Goal: Task Accomplishment & Management: Use online tool/utility

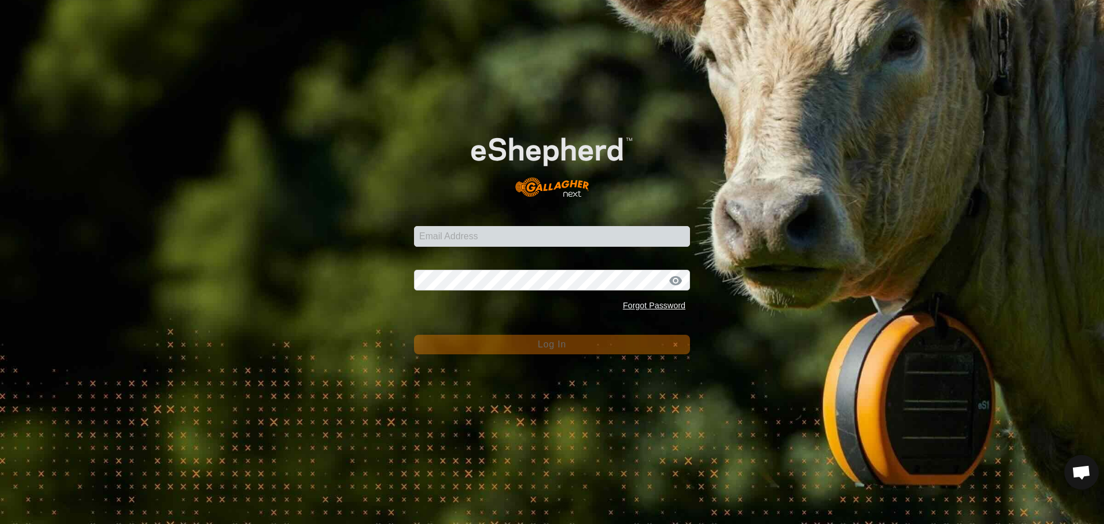
scroll to position [977, 0]
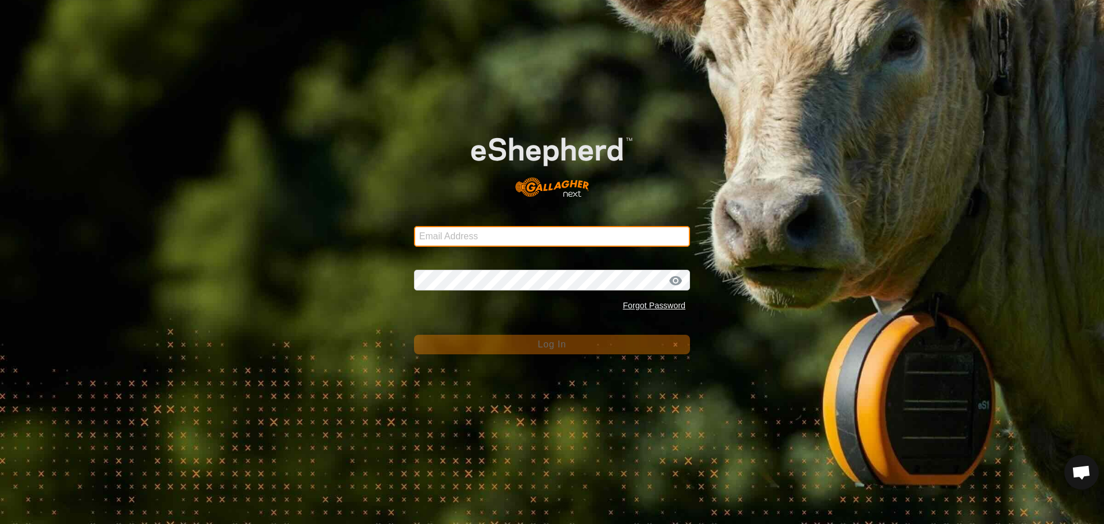
click at [491, 237] on input "Email Address" at bounding box center [552, 236] width 276 height 21
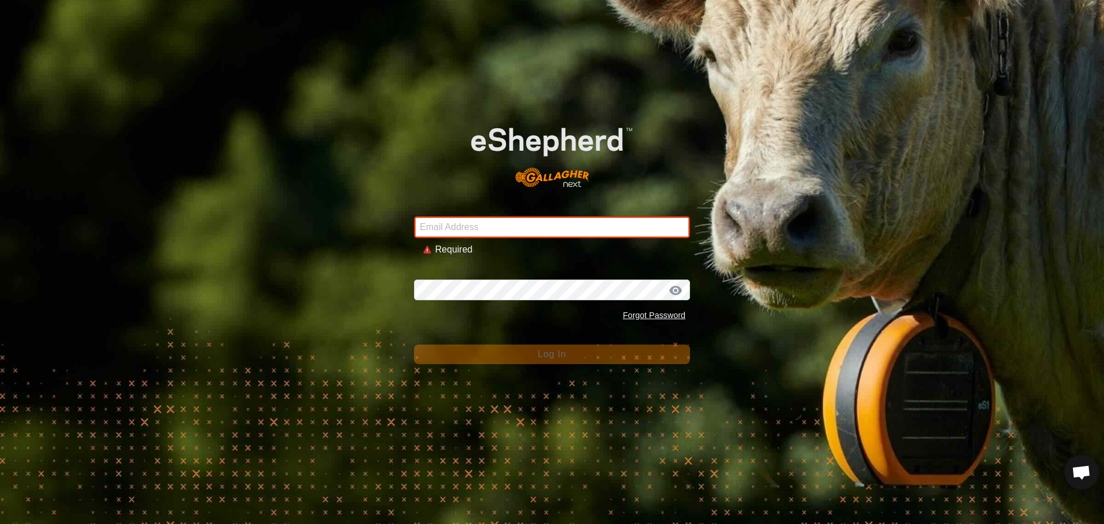
type input "[EMAIL_ADDRESS][DOMAIN_NAME]"
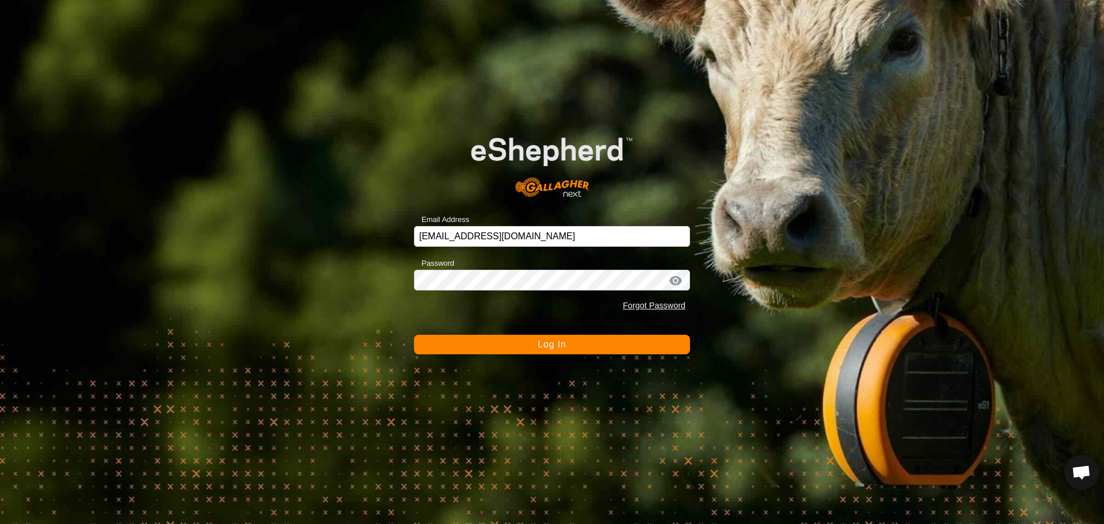
click at [560, 343] on span "Log In" at bounding box center [551, 344] width 28 height 10
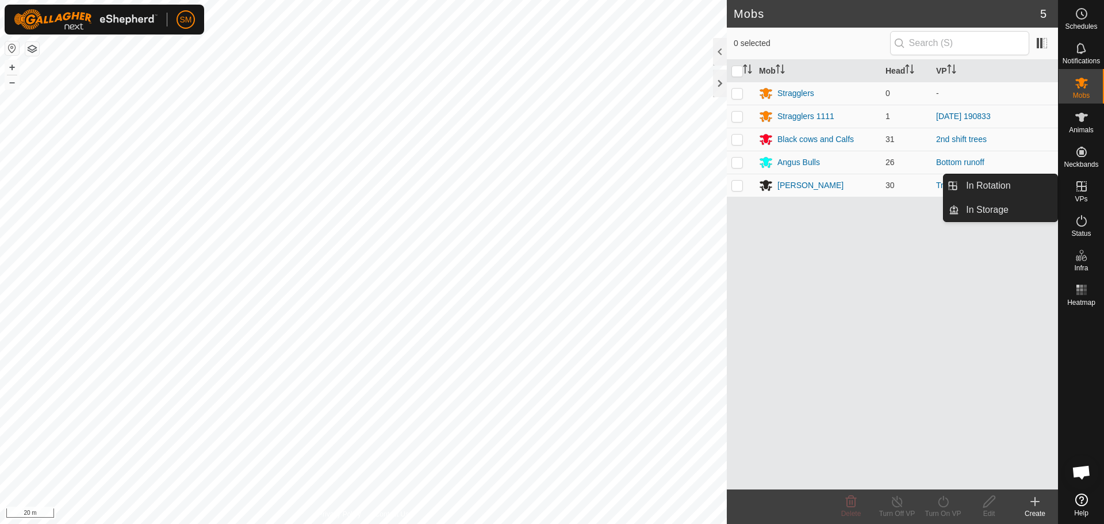
click at [1078, 186] on icon at bounding box center [1081, 186] width 10 height 10
click at [1081, 185] on icon at bounding box center [1081, 186] width 10 height 10
click at [1031, 185] on link "In Rotation" at bounding box center [1008, 185] width 98 height 23
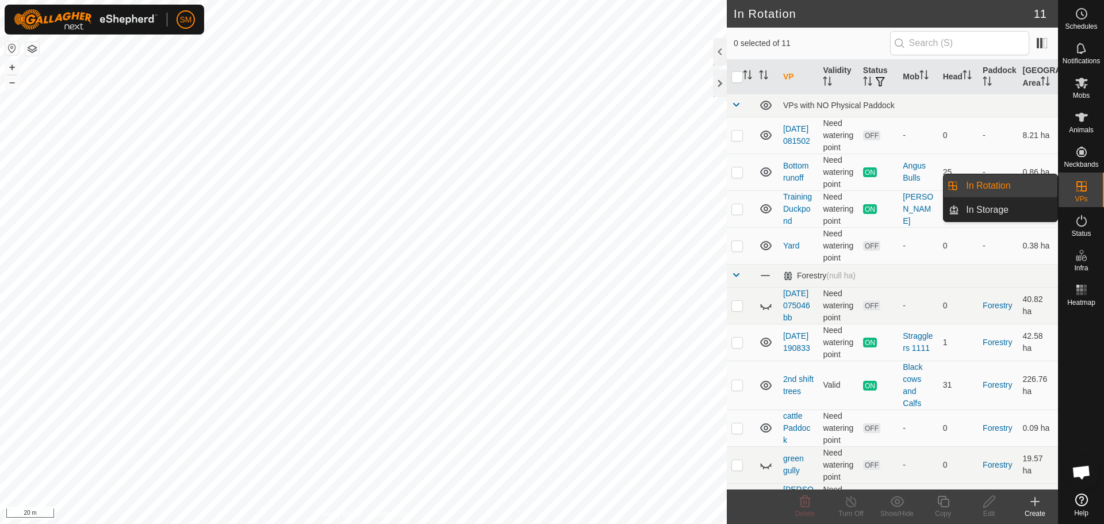
click at [1022, 185] on link "In Rotation" at bounding box center [1008, 185] width 98 height 23
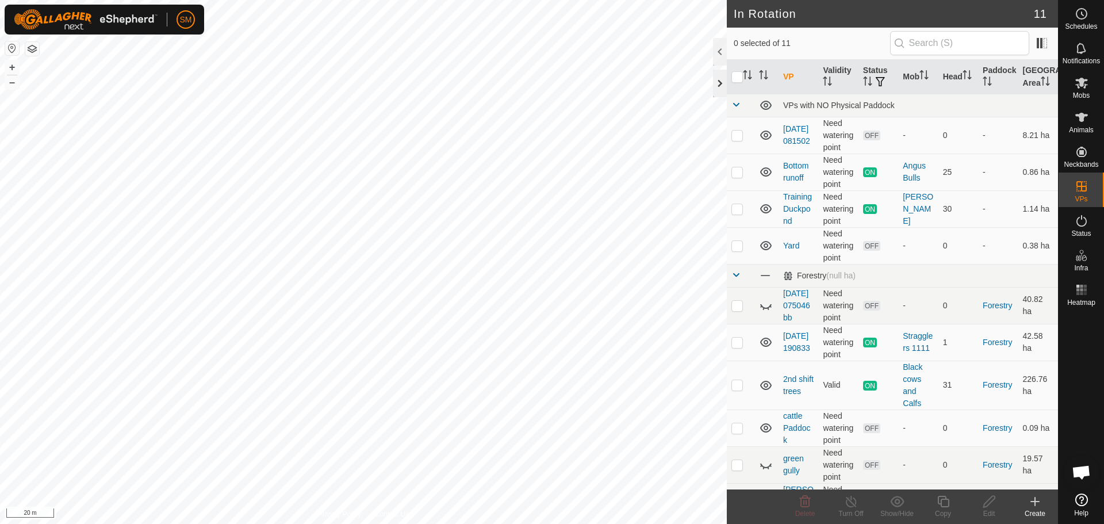
click at [719, 85] on div at bounding box center [720, 84] width 14 height 28
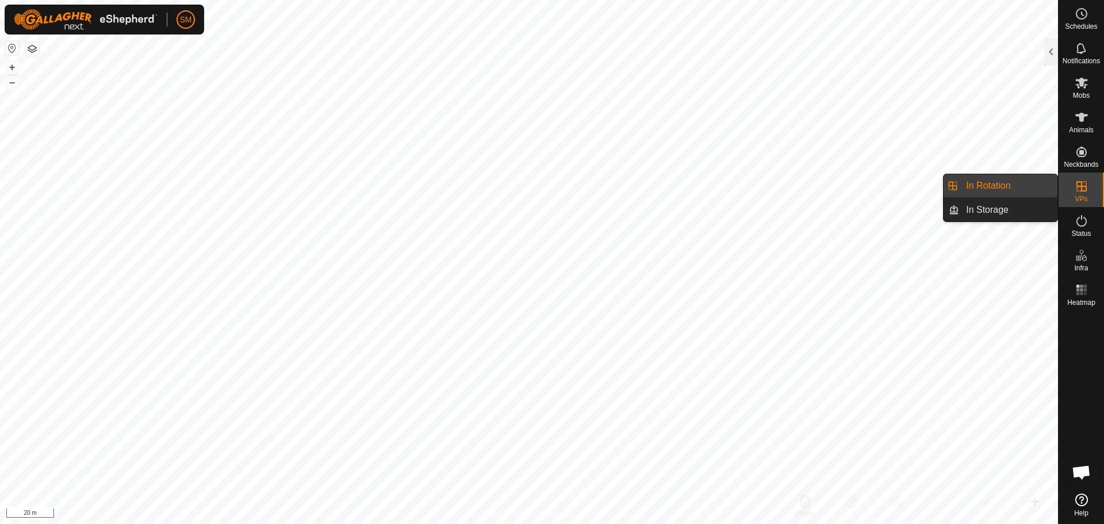
click at [1078, 178] on es-virtualpaddocks-svg-icon at bounding box center [1081, 186] width 21 height 18
click at [1028, 183] on link "In Rotation" at bounding box center [1008, 185] width 98 height 23
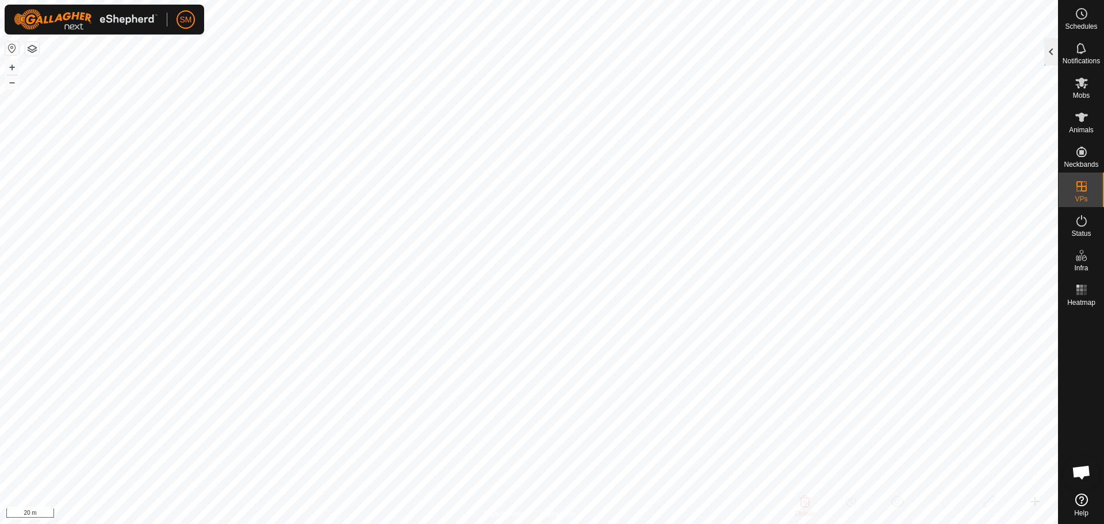
click at [1049, 46] on div at bounding box center [1051, 52] width 14 height 28
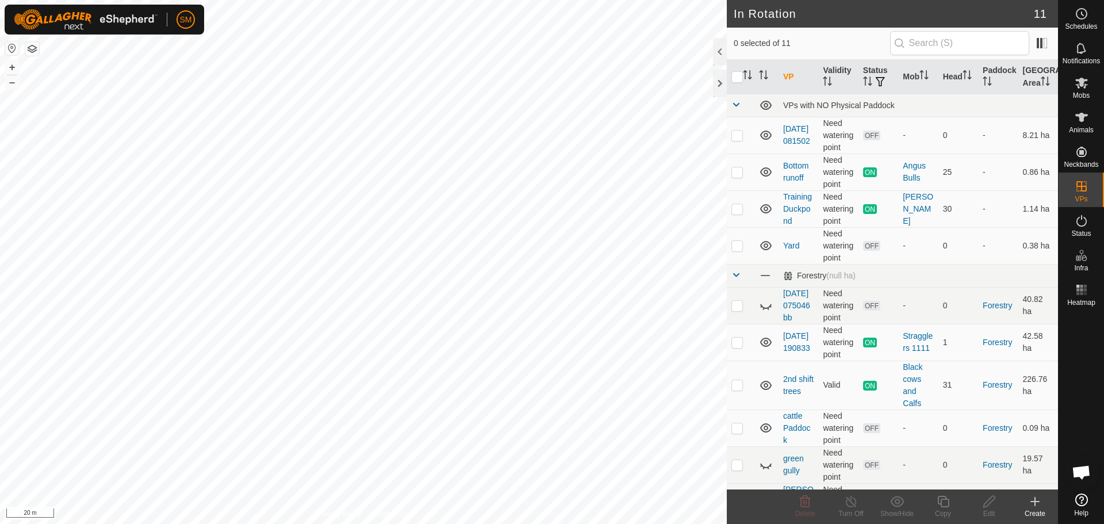
click at [1034, 501] on icon at bounding box center [1035, 501] width 8 height 0
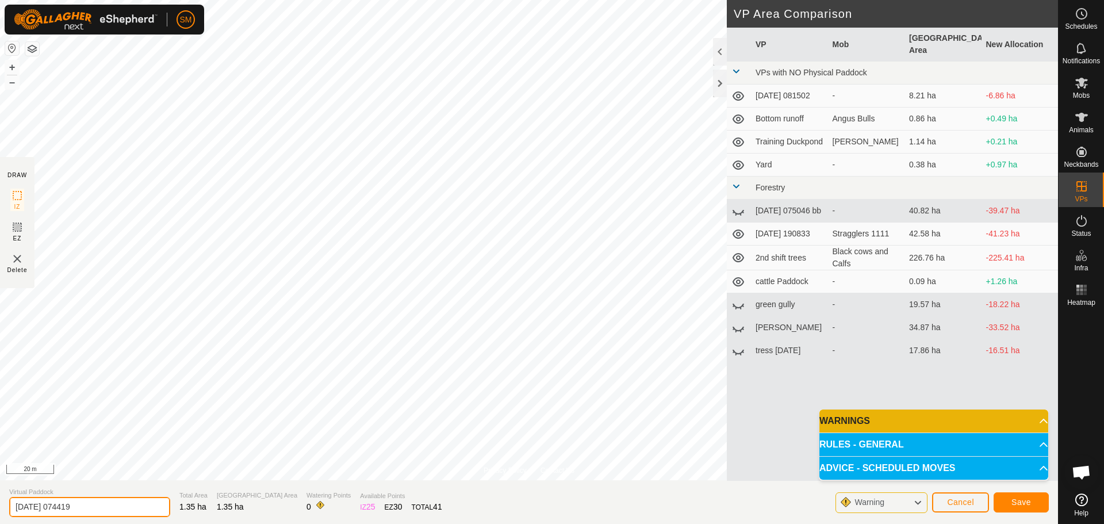
click at [103, 504] on input "[DATE] 074419" at bounding box center [89, 507] width 161 height 20
type input "2"
type input "Duck pond 2"
click at [1020, 501] on span "Save" at bounding box center [1021, 501] width 20 height 9
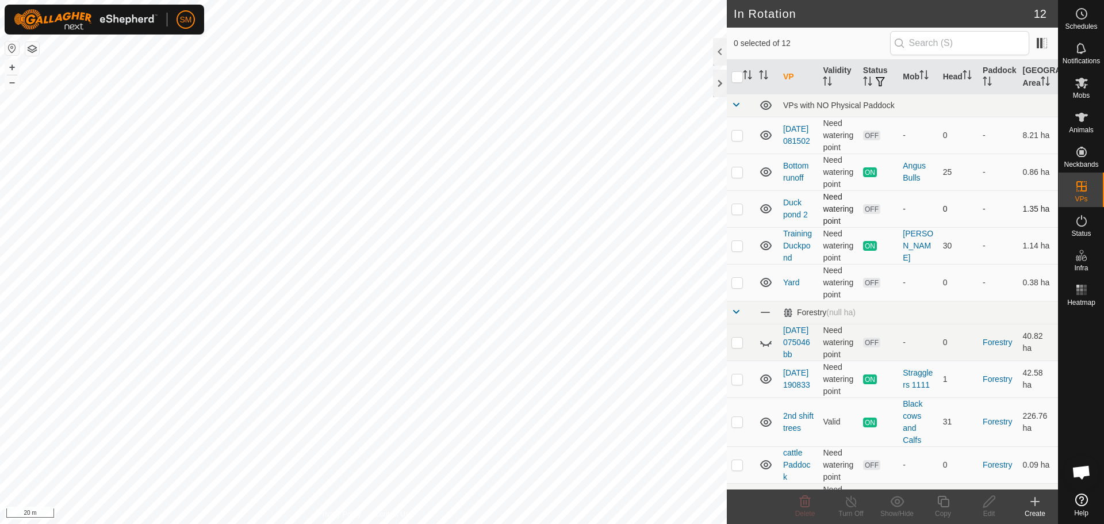
click at [739, 208] on p-checkbox at bounding box center [736, 208] width 11 height 9
checkbox input "true"
click at [715, 82] on div at bounding box center [720, 84] width 14 height 28
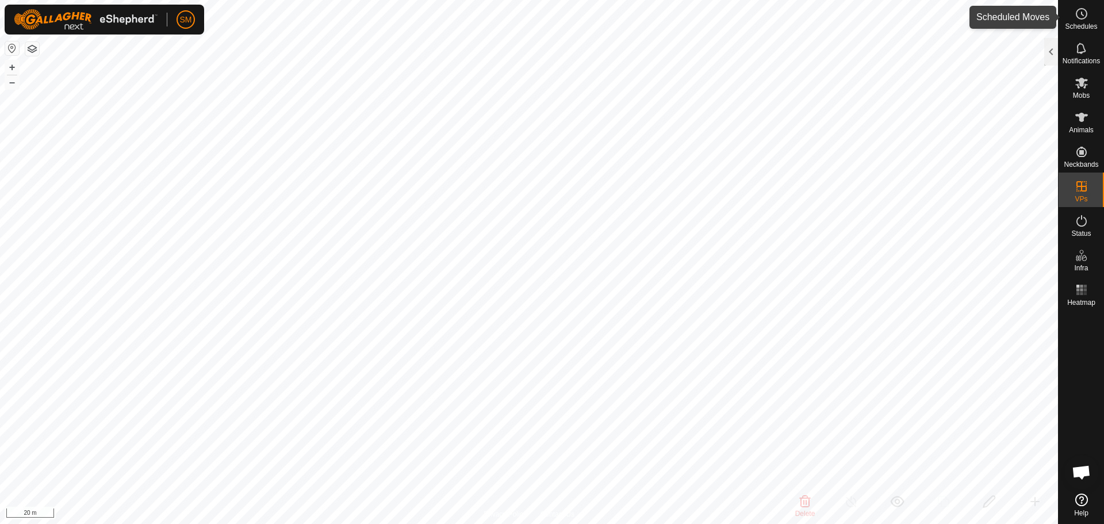
click at [1081, 12] on icon at bounding box center [1082, 13] width 2 height 3
click at [1074, 11] on icon at bounding box center [1081, 14] width 14 height 14
click at [1053, 45] on div at bounding box center [1051, 52] width 14 height 28
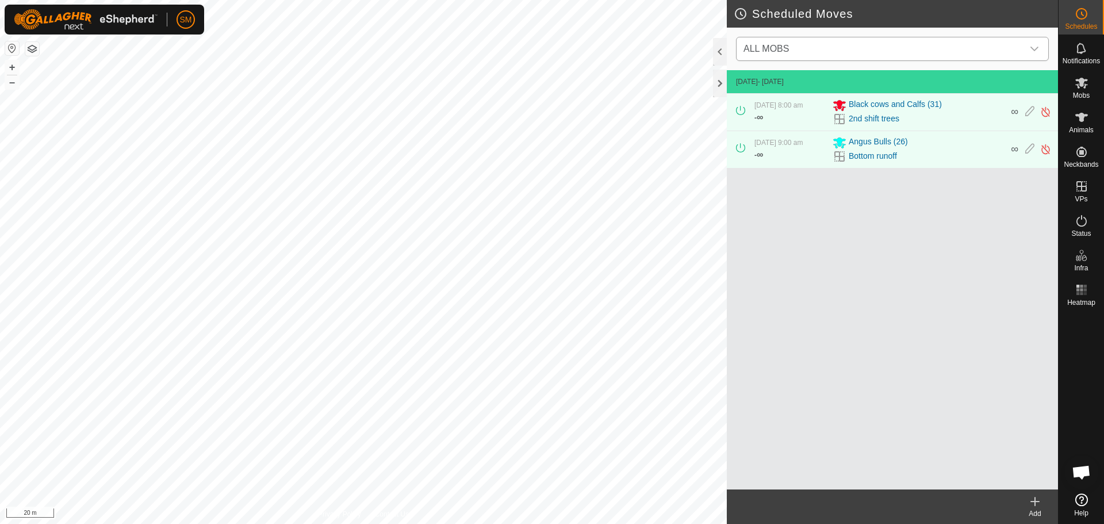
click at [1030, 45] on icon "dropdown trigger" at bounding box center [1034, 48] width 9 height 9
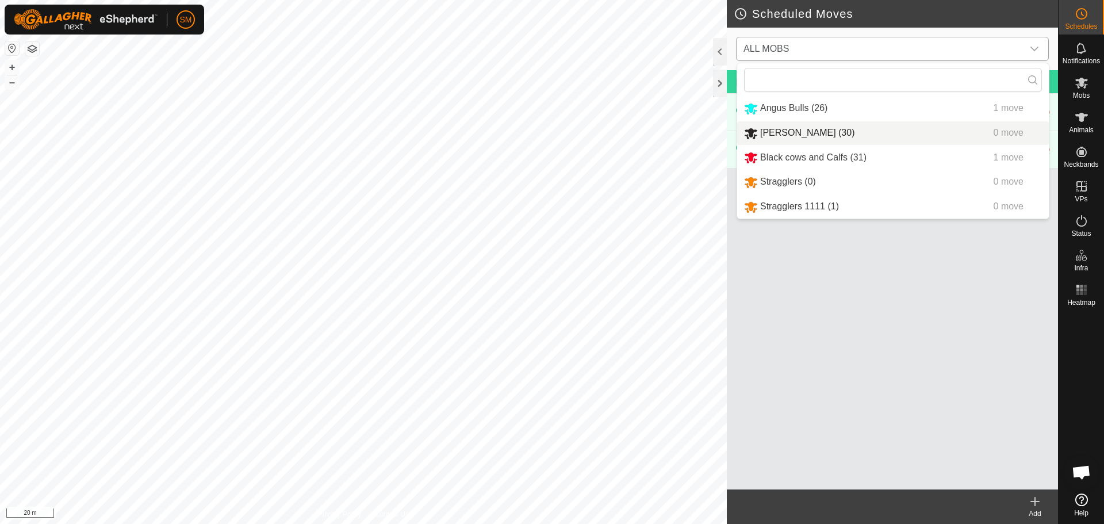
click at [885, 136] on li "[PERSON_NAME] (30) 0 move" at bounding box center [893, 133] width 312 height 24
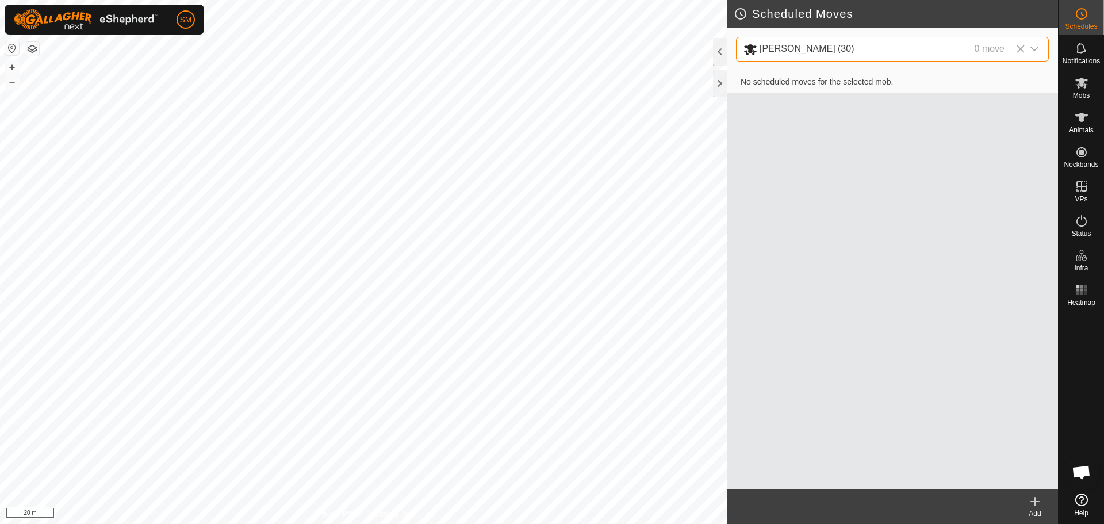
click at [1035, 503] on icon at bounding box center [1035, 501] width 0 height 8
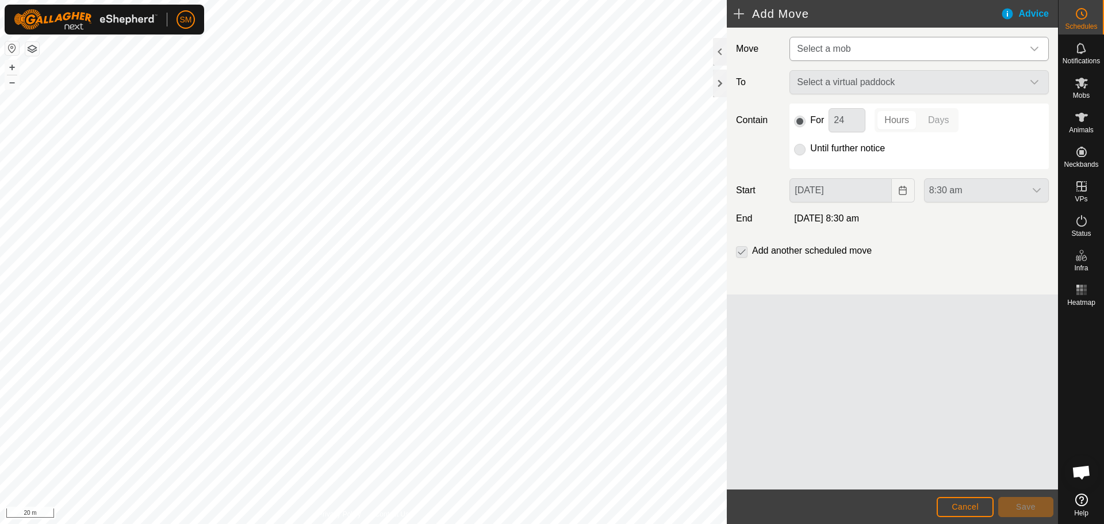
click at [1030, 45] on icon "dropdown trigger" at bounding box center [1034, 48] width 9 height 9
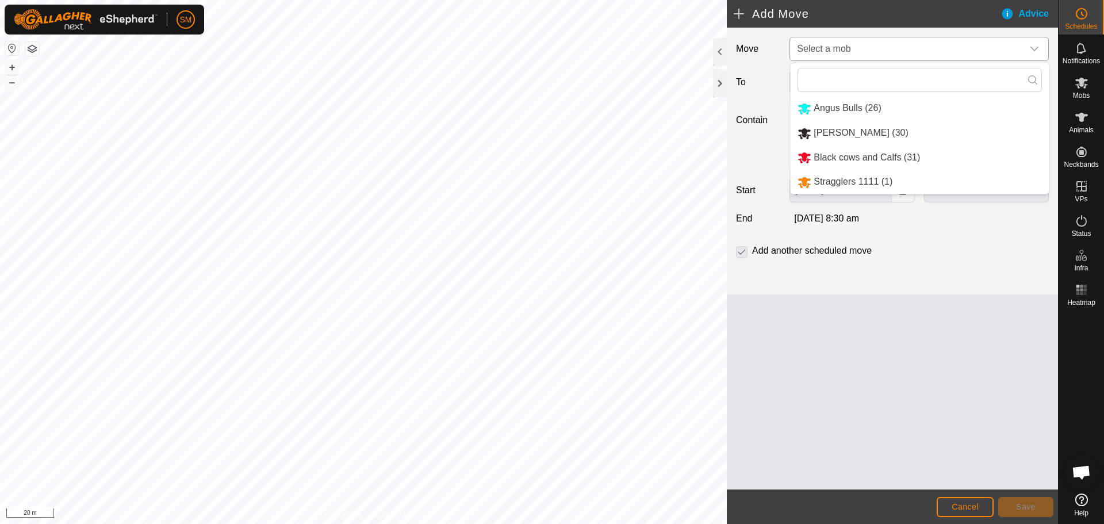
click at [917, 134] on li "[PERSON_NAME] (30)" at bounding box center [919, 133] width 258 height 24
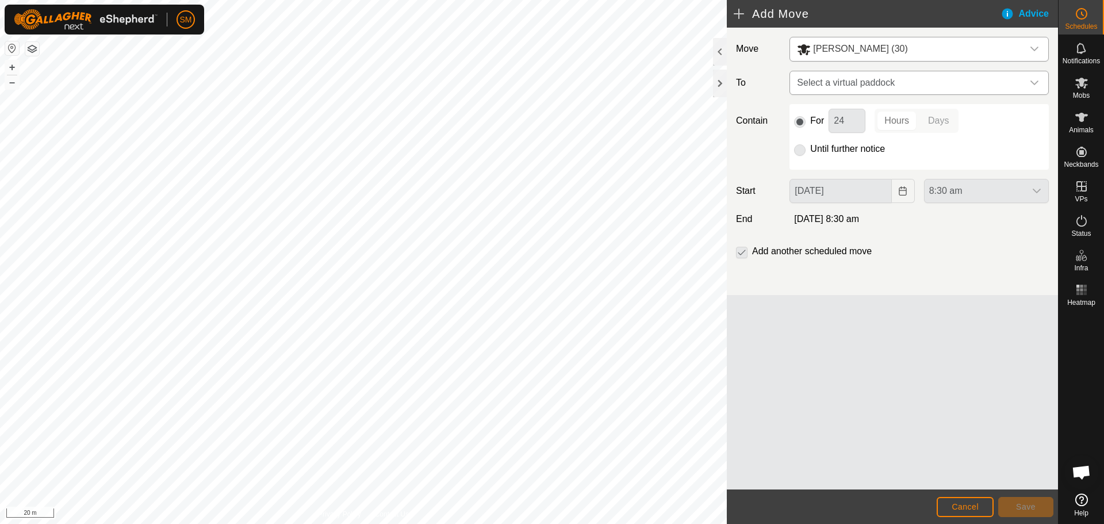
click at [1037, 80] on icon "dropdown trigger" at bounding box center [1034, 82] width 9 height 9
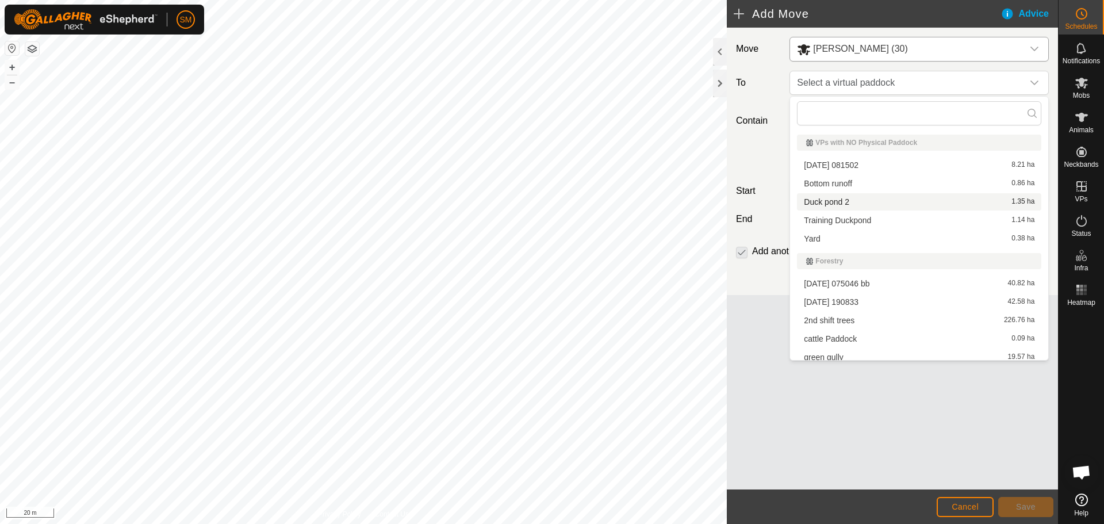
click at [915, 204] on div "Duck pond 2 1.35 ha" at bounding box center [919, 202] width 231 height 8
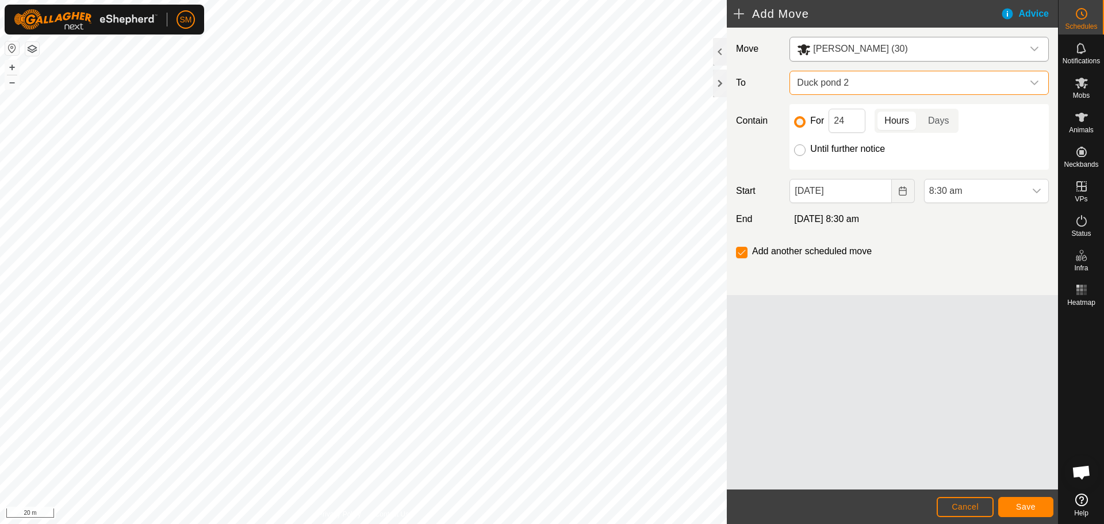
click at [800, 151] on input "Until further notice" at bounding box center [799, 149] width 11 height 11
radio input "true"
checkbox input "false"
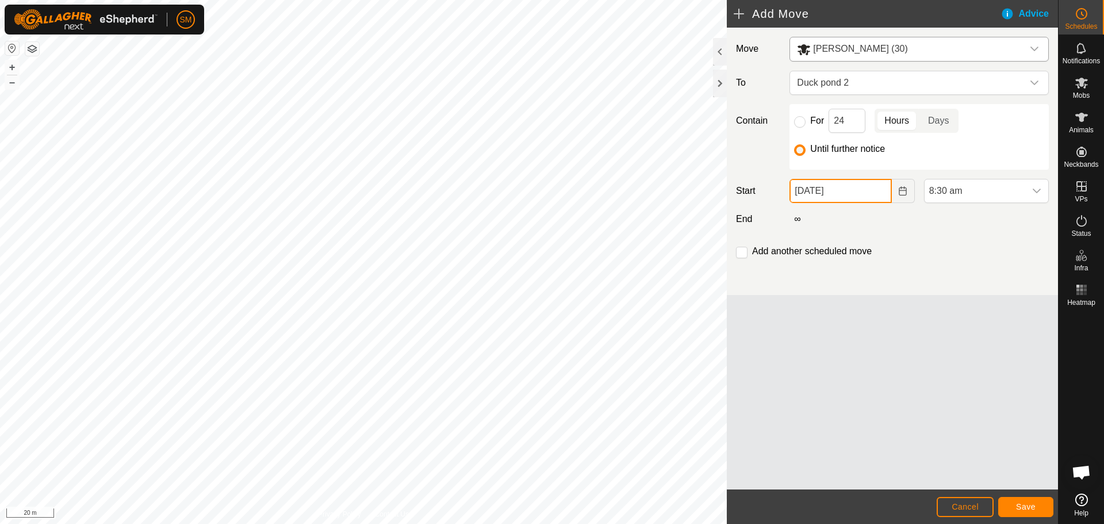
click at [862, 185] on input "[DATE]" at bounding box center [840, 191] width 102 height 24
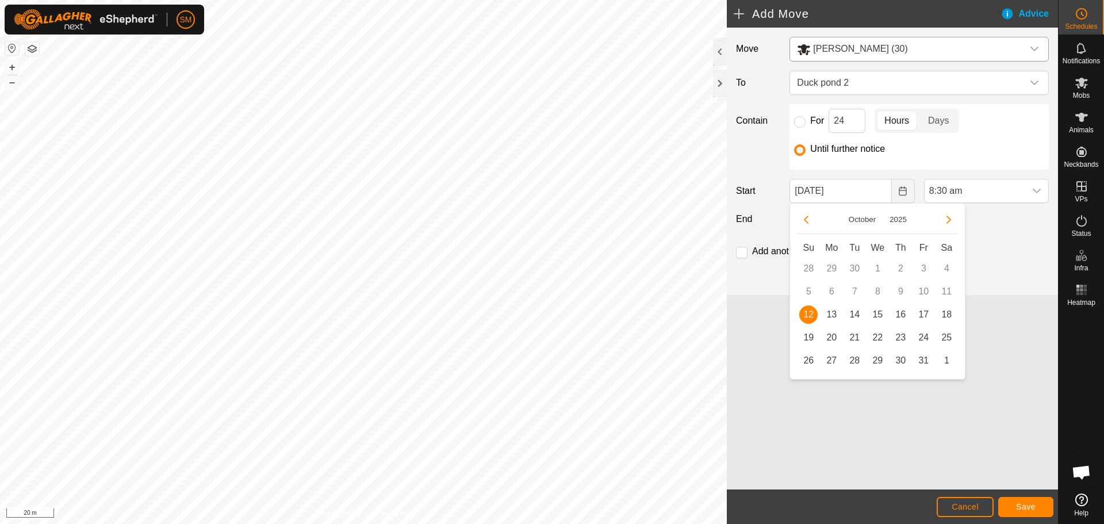
click at [805, 316] on span "12" at bounding box center [808, 314] width 18 height 18
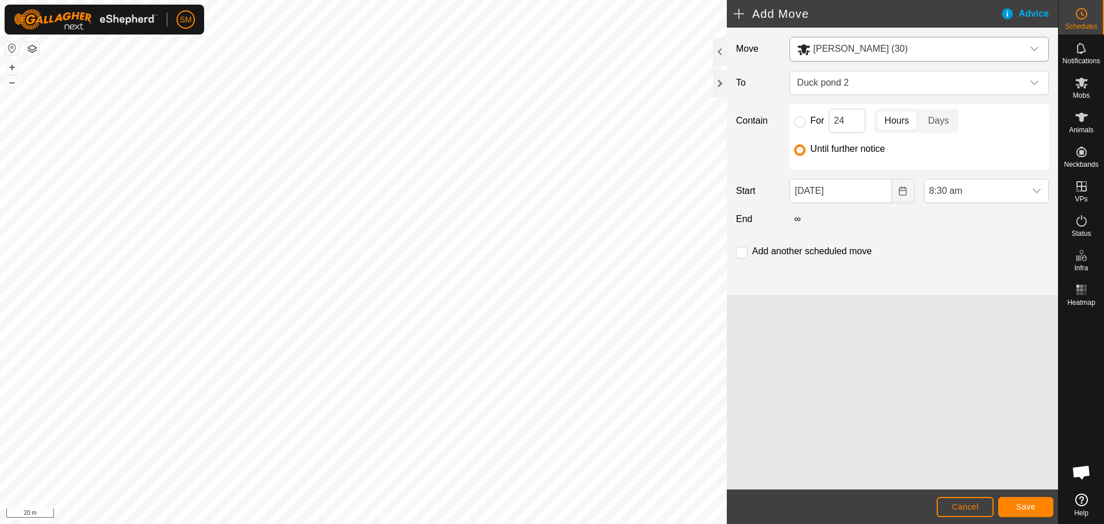
drag, startPoint x: 978, startPoint y: 240, endPoint x: 980, endPoint y: 234, distance: 6.0
click at [978, 240] on div "Move [PERSON_NAME] (30) To Duck pond 2 Contain For 24 Hours Days Until further …" at bounding box center [892, 161] width 331 height 267
click at [1028, 506] on span "Save" at bounding box center [1026, 506] width 20 height 9
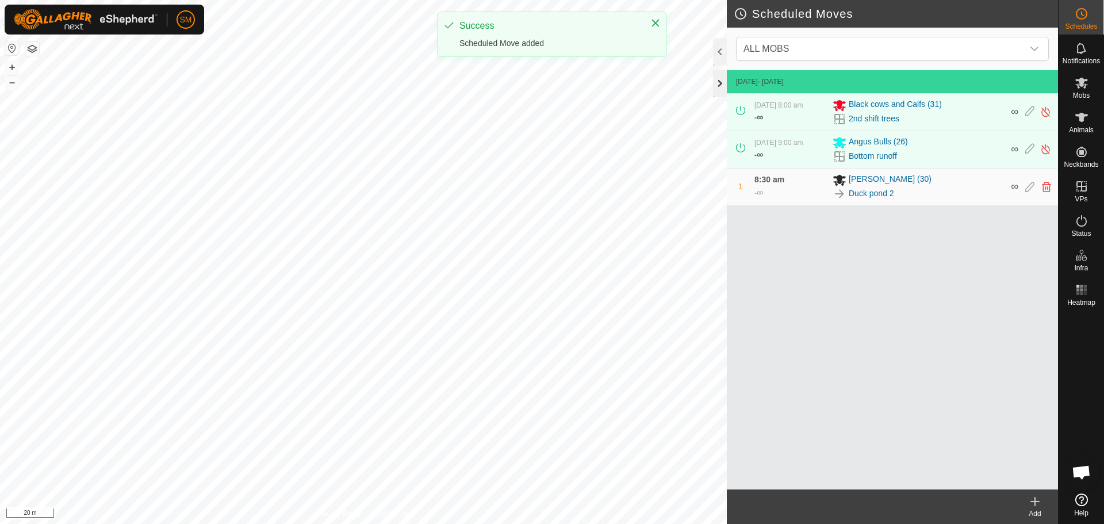
click at [722, 83] on div at bounding box center [720, 84] width 14 height 28
